Goal: Find specific page/section: Find specific page/section

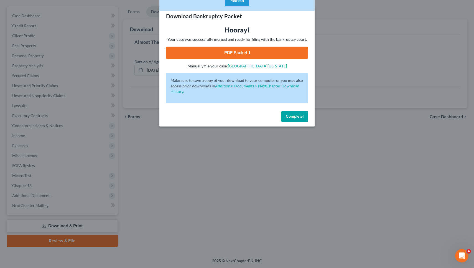
scroll to position [47, 0]
click at [243, 2] on button "Refresh" at bounding box center [237, 0] width 24 height 11
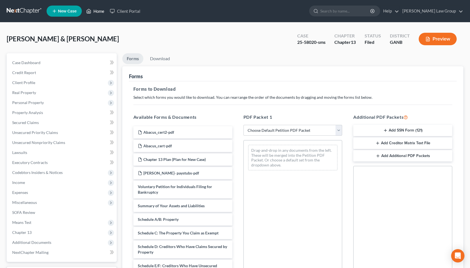
click at [96, 12] on link "Home" at bounding box center [96, 11] width 24 height 10
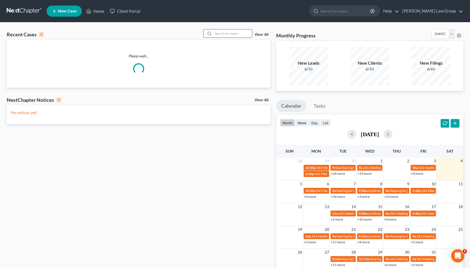
click at [246, 34] on input "search" at bounding box center [232, 33] width 39 height 8
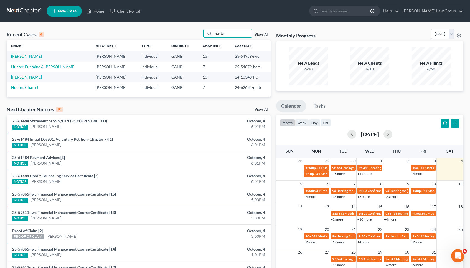
type input "hunter"
click at [31, 57] on link "Hunter, Shana" at bounding box center [26, 56] width 31 height 5
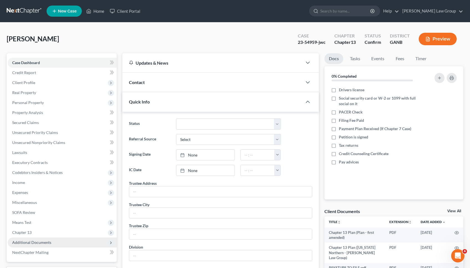
click at [31, 242] on span "Additional Documents" at bounding box center [31, 242] width 39 height 5
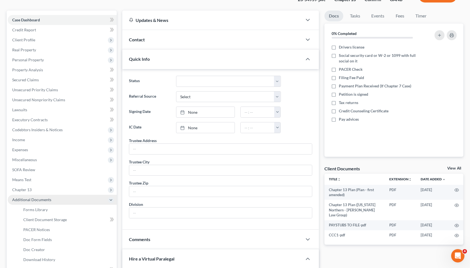
scroll to position [44, 0]
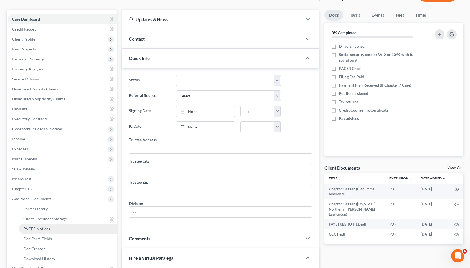
click at [35, 231] on span "PACER Notices" at bounding box center [36, 228] width 27 height 5
